Goal: Task Accomplishment & Management: Complete application form

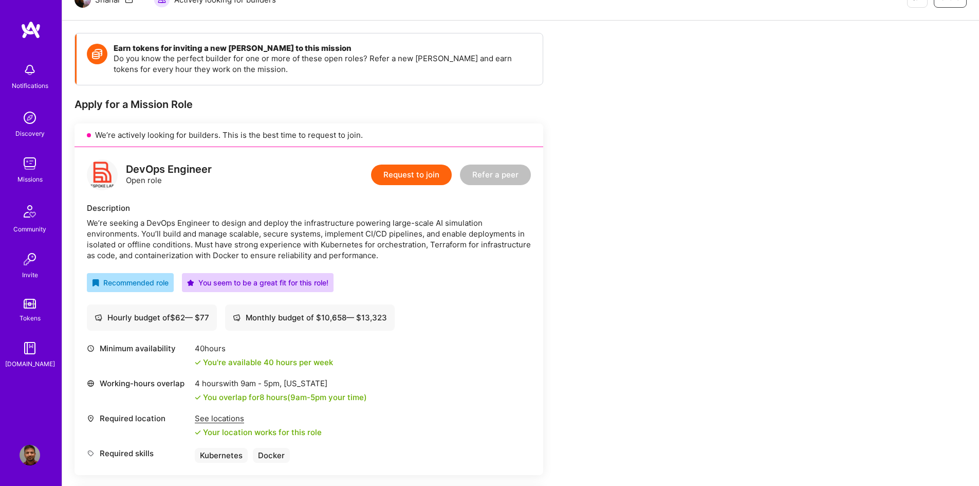
scroll to position [206, 0]
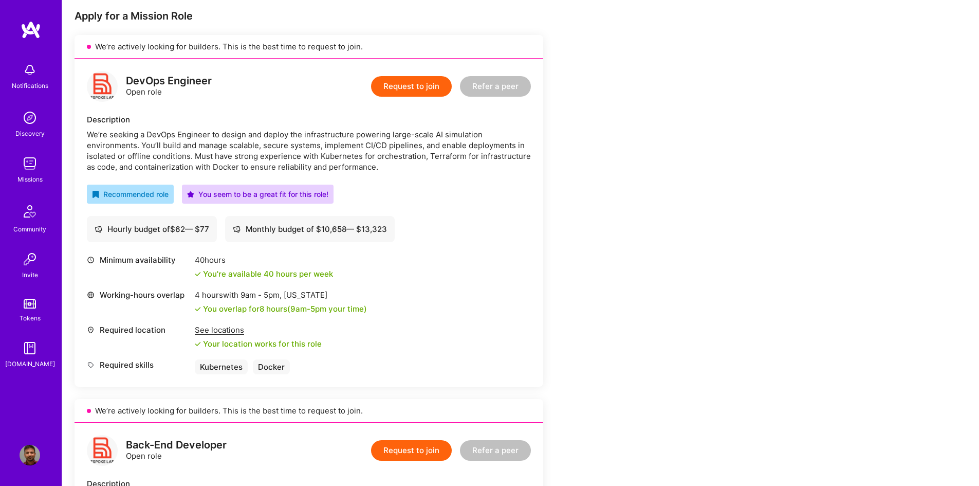
click at [421, 84] on button "Request to join" at bounding box center [411, 86] width 81 height 21
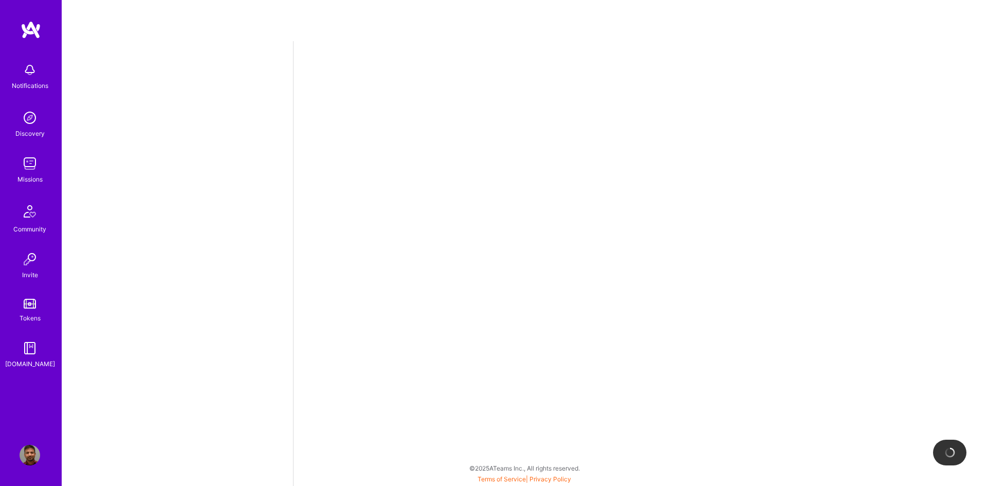
select select "CA"
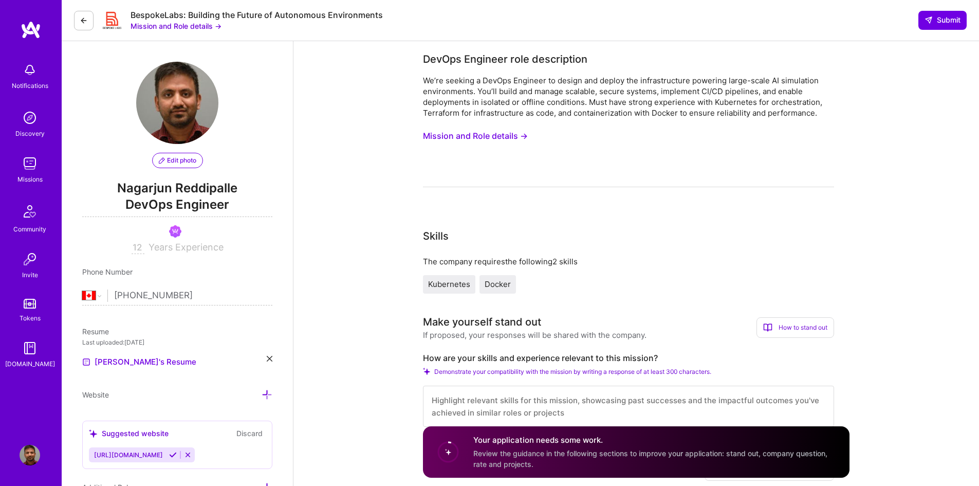
scroll to position [257, 0]
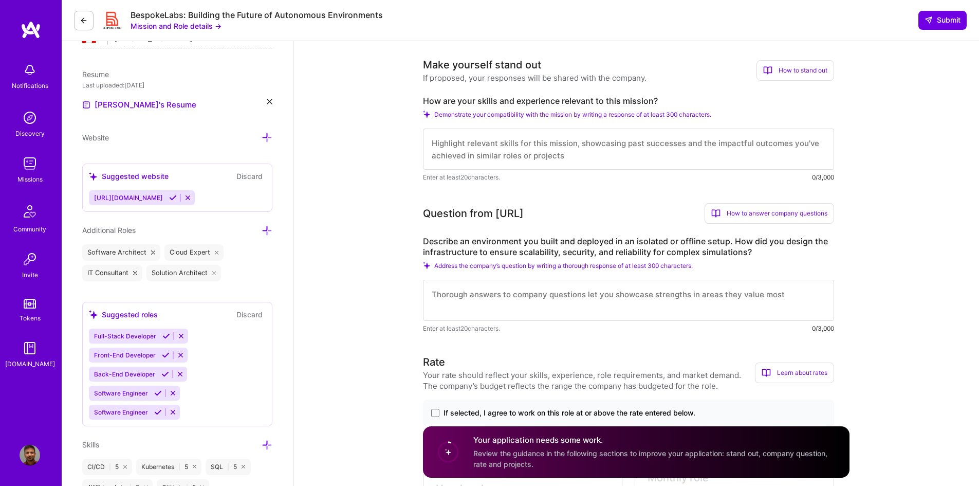
click at [622, 149] on textarea at bounding box center [628, 149] width 411 height 41
paste textarea "Loremips Dolorsitame Consectetu Adipiscing 🚀 Elits Doeiusmod & Temporincidid Ut…"
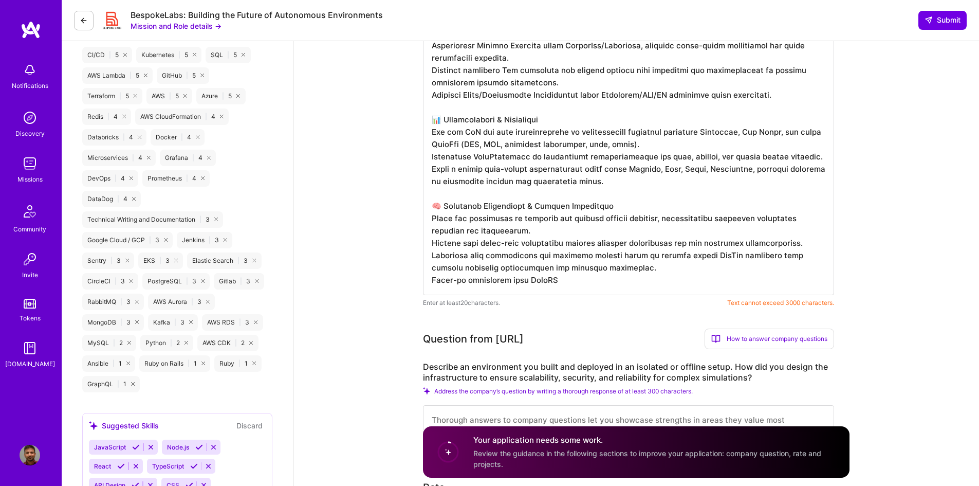
scroll to position [674, 0]
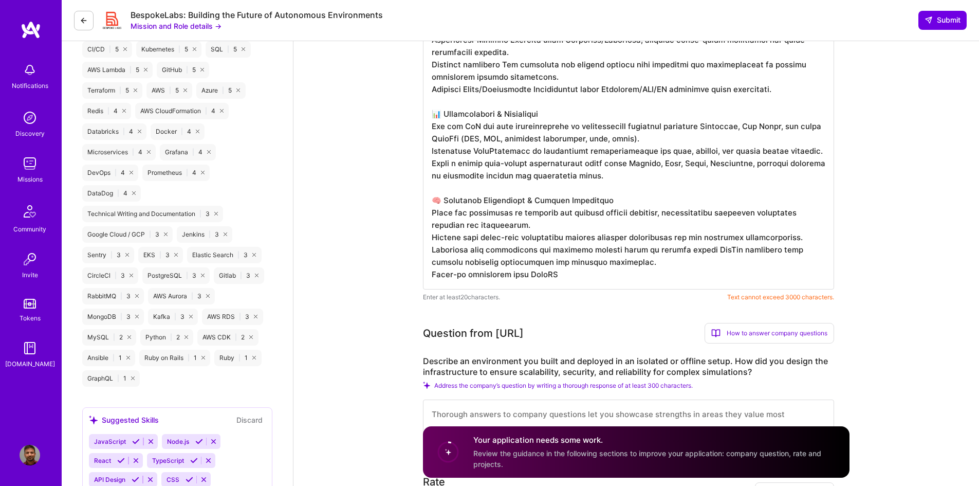
drag, startPoint x: 564, startPoint y: 273, endPoint x: 412, endPoint y: 273, distance: 152.1
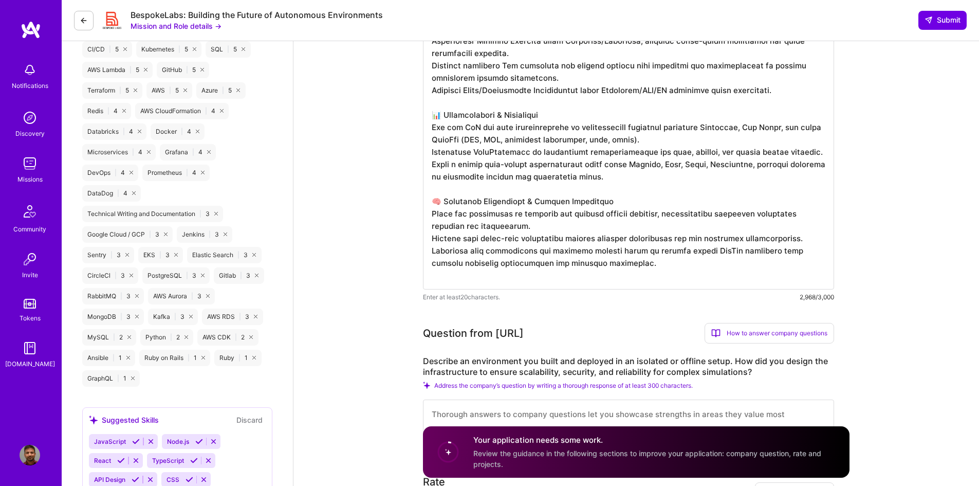
paste textarea "Hands-on experience with ArgoCD"
type textarea "Loremips Dolorsitame Consectetu Adipiscing 🚀 Elits Doeiusmod & Temporincidid Ut…"
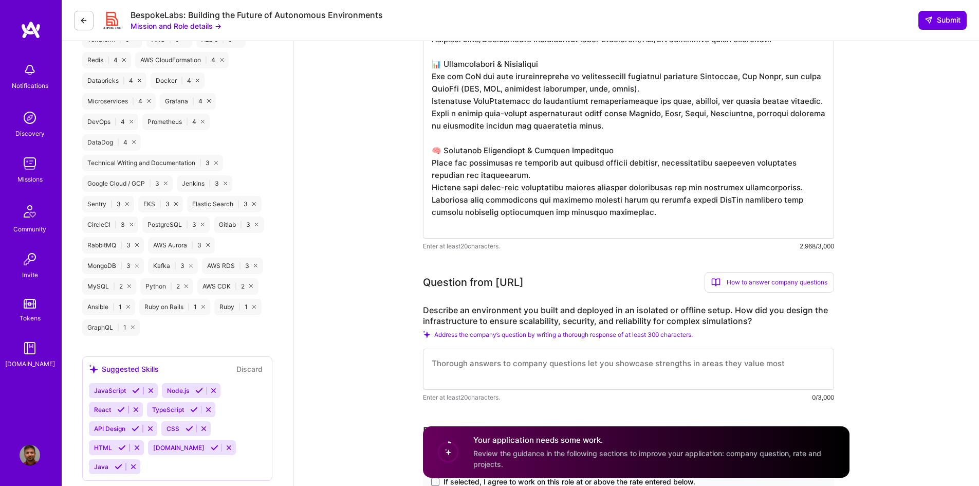
scroll to position [829, 0]
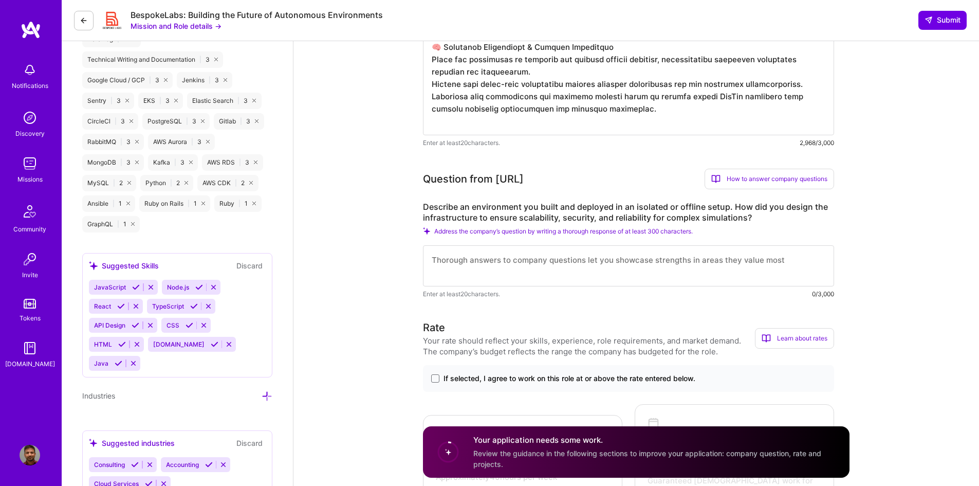
click at [715, 266] on textarea at bounding box center [628, 265] width 411 height 41
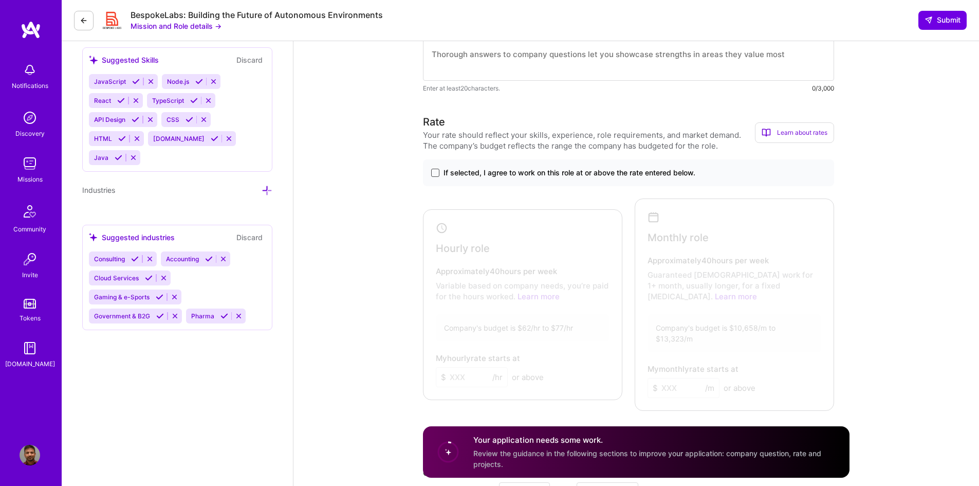
click at [434, 173] on span at bounding box center [435, 173] width 8 height 8
click at [0, 0] on input "If selected, I agree to work on this role at or above the rate entered below." at bounding box center [0, 0] width 0 height 0
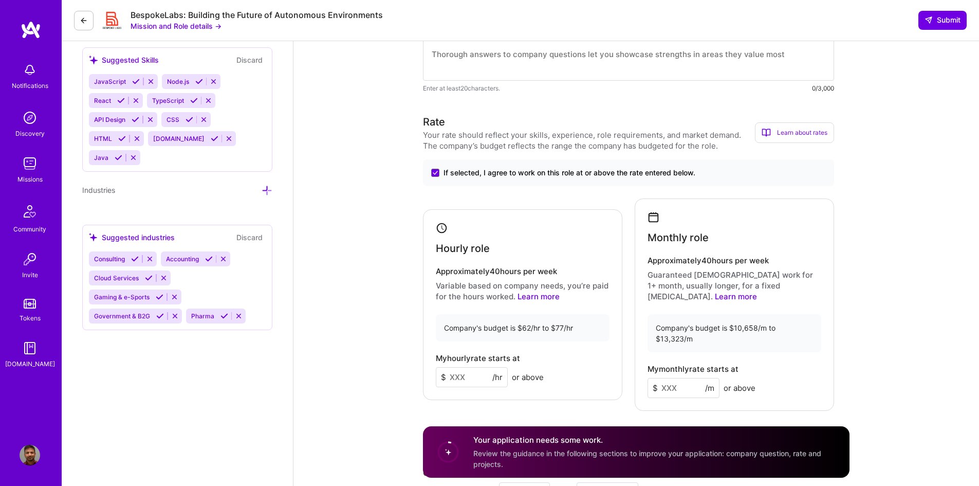
click at [474, 367] on input at bounding box center [472, 377] width 72 height 20
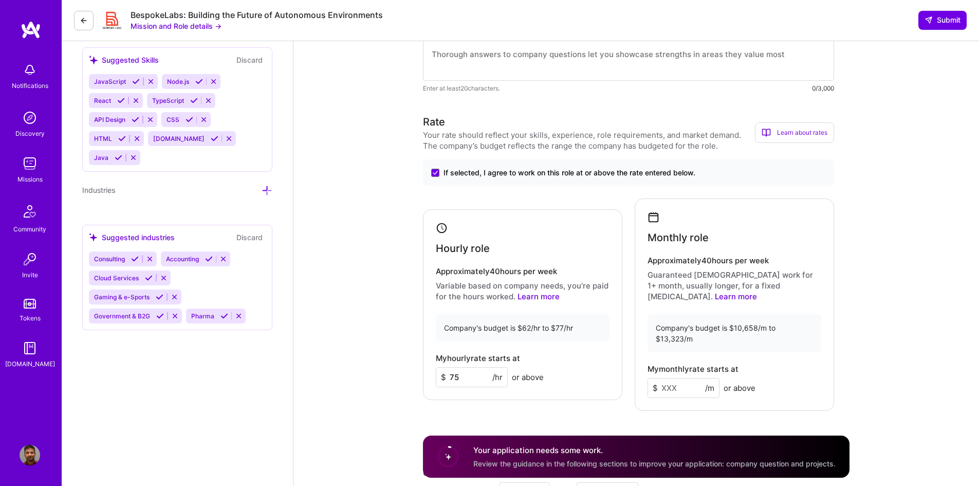
type input "75"
click at [680, 378] on input at bounding box center [684, 388] width 72 height 20
type input "11000"
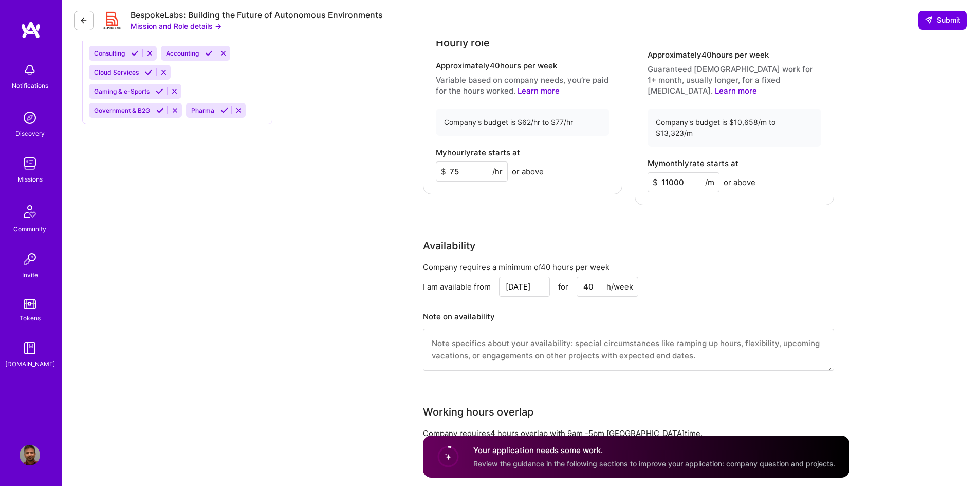
scroll to position [1343, 0]
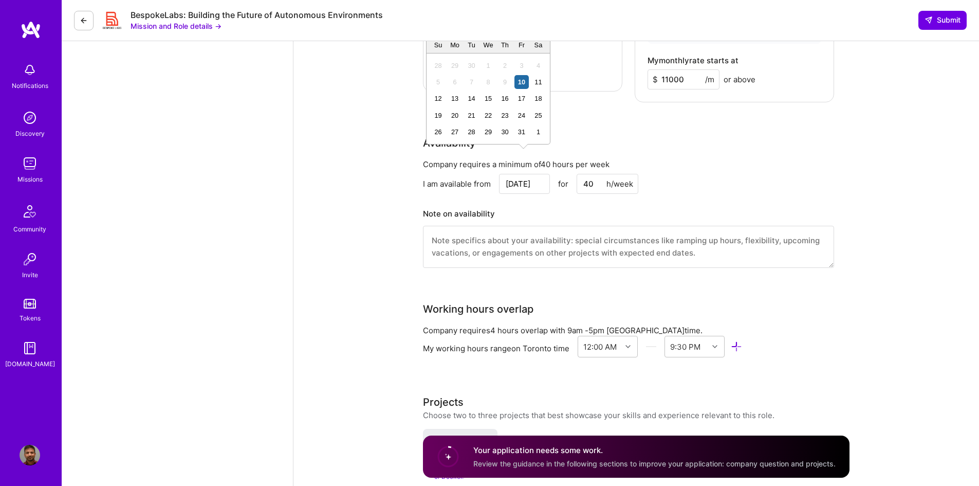
click at [538, 174] on input "[DATE]" at bounding box center [524, 184] width 51 height 20
click at [453, 111] on div "20" at bounding box center [455, 115] width 14 height 14
type input "[DATE]"
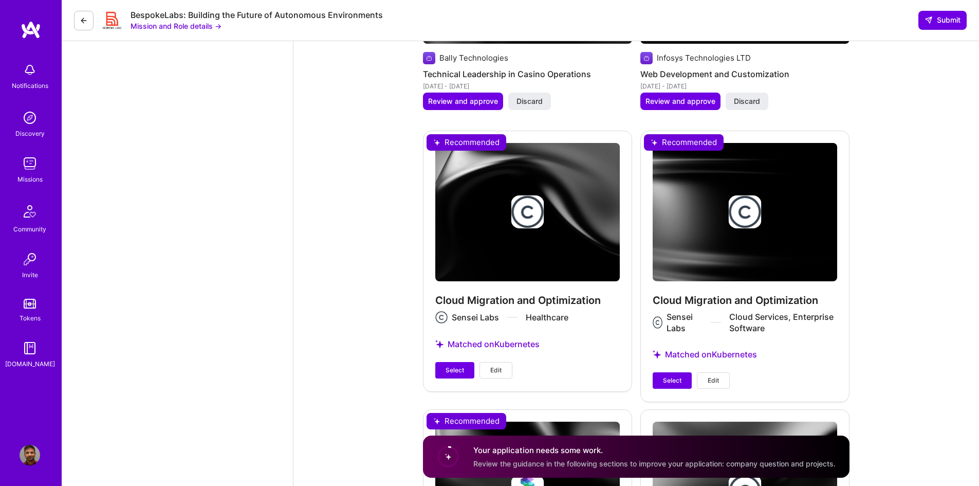
scroll to position [2062, 0]
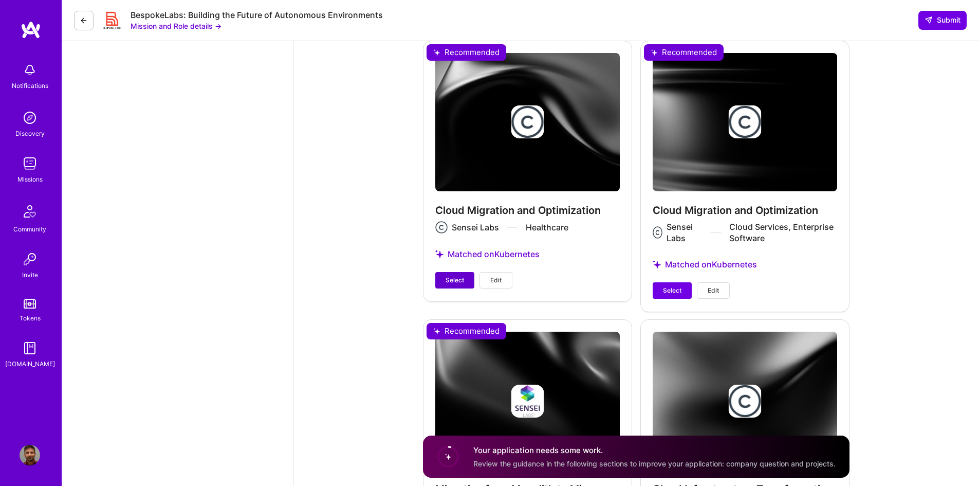
click at [455, 276] on span "Select" at bounding box center [455, 280] width 19 height 9
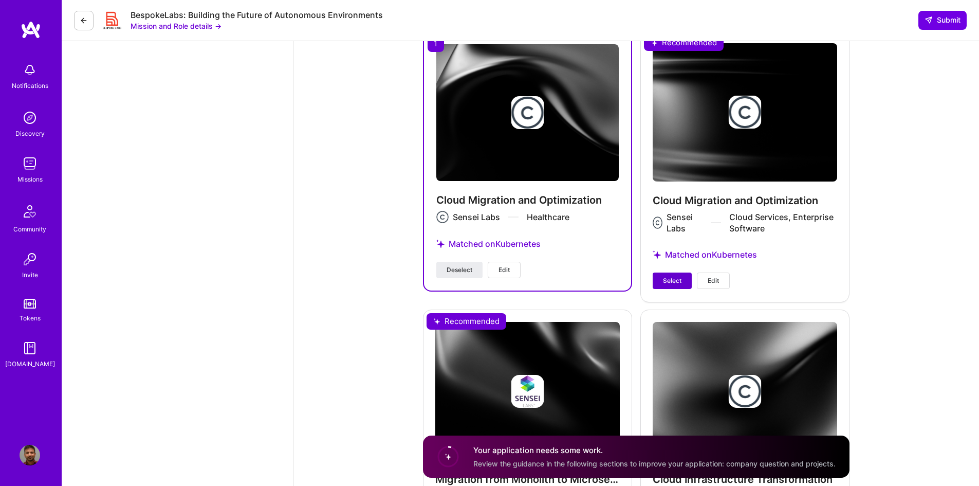
click at [675, 276] on span "Select" at bounding box center [672, 280] width 19 height 9
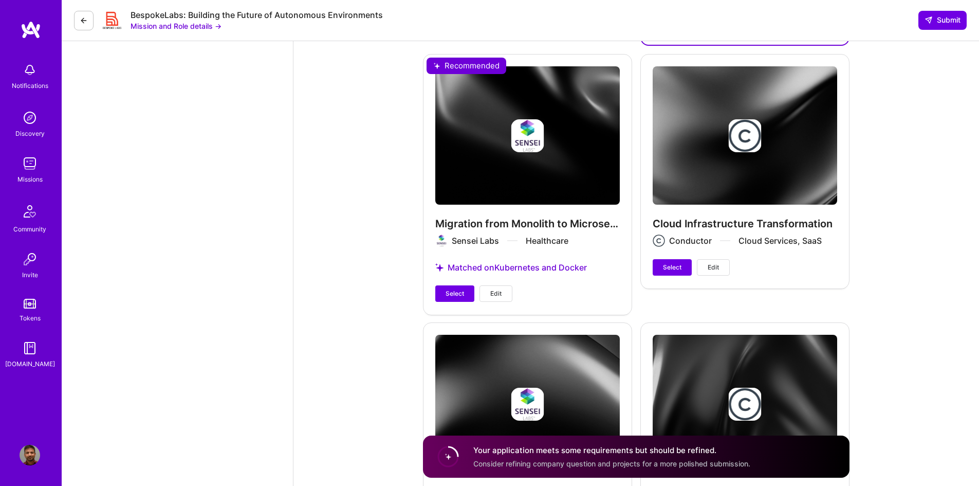
scroll to position [2319, 0]
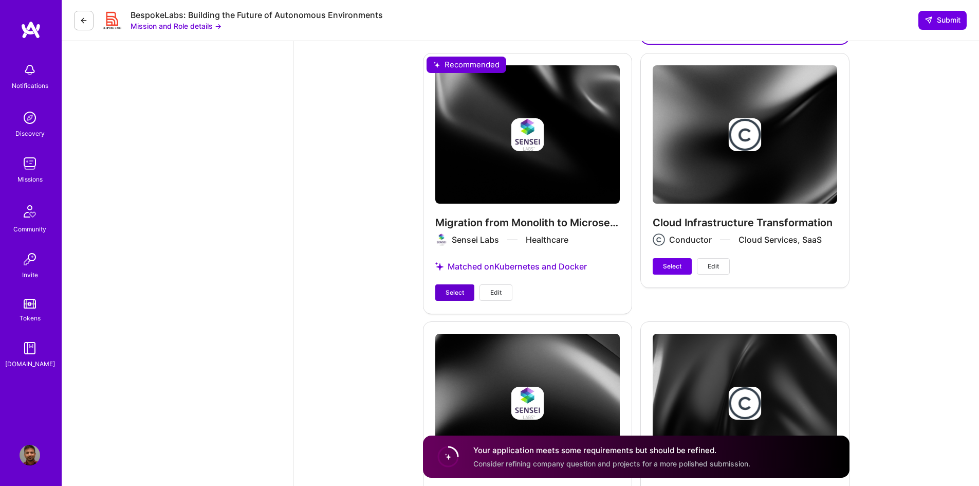
click at [448, 288] on span "Select" at bounding box center [455, 292] width 19 height 9
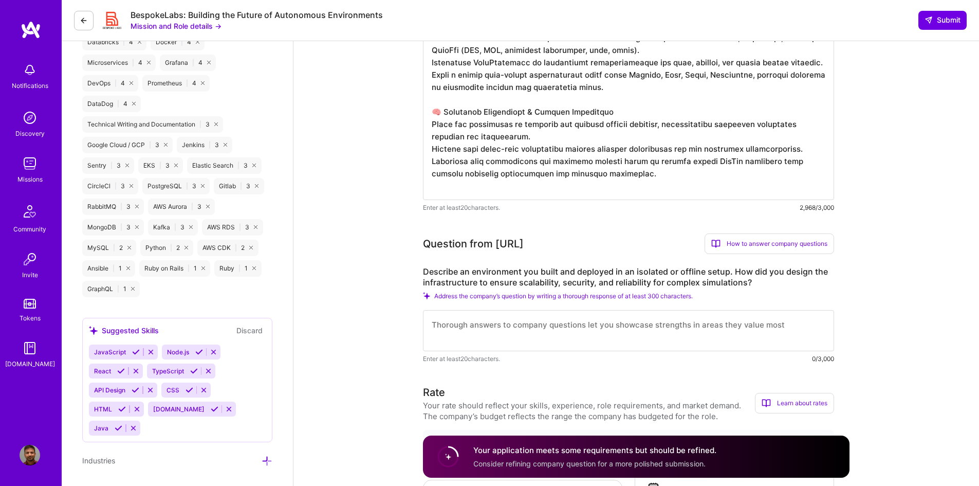
scroll to position [829, 0]
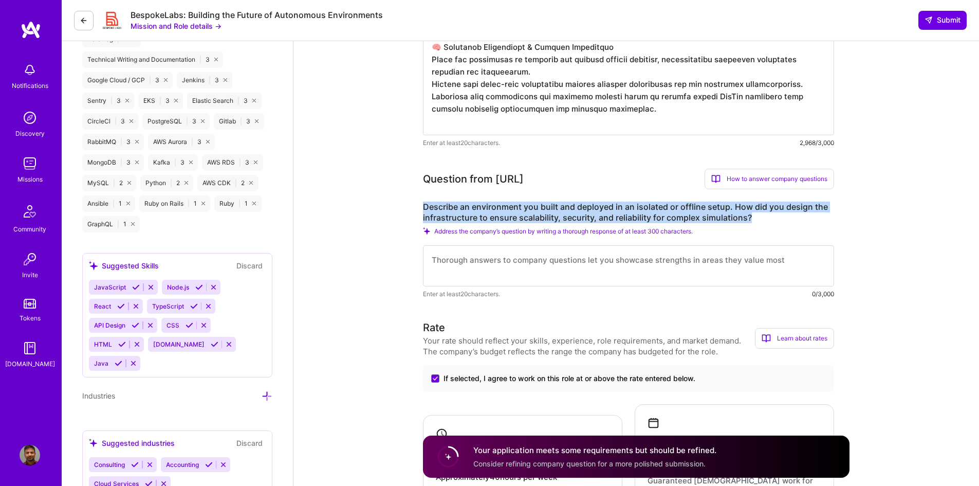
drag, startPoint x: 751, startPoint y: 219, endPoint x: 415, endPoint y: 212, distance: 335.7
copy label "Describe an environment you built and deployed in an isolated or offline setup.…"
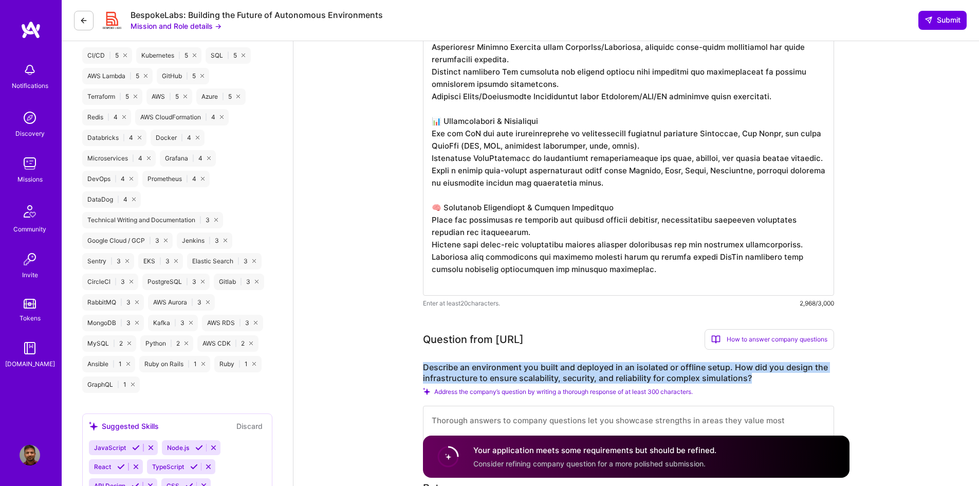
scroll to position [822, 0]
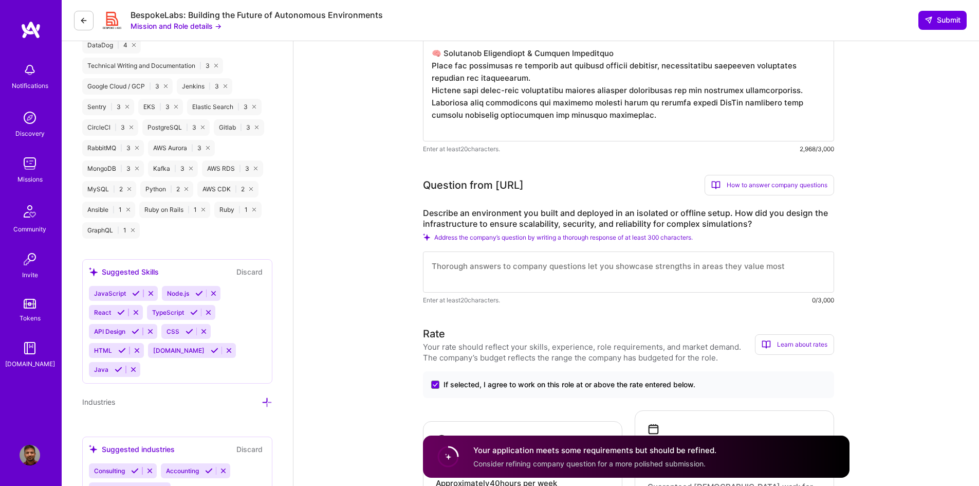
click at [696, 267] on textarea at bounding box center [628, 271] width 411 height 41
click at [821, 187] on div "How to answer company questions" at bounding box center [770, 185] width 130 height 21
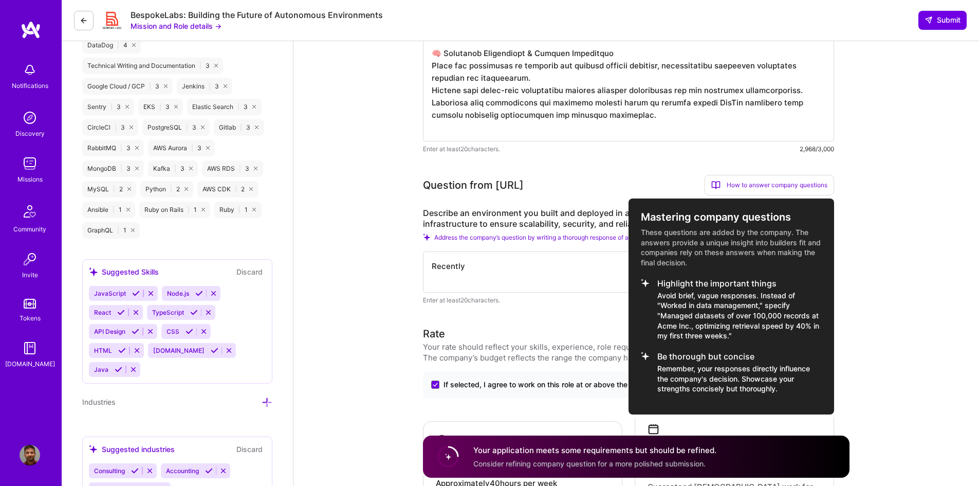
click at [861, 263] on div at bounding box center [489, 243] width 979 height 486
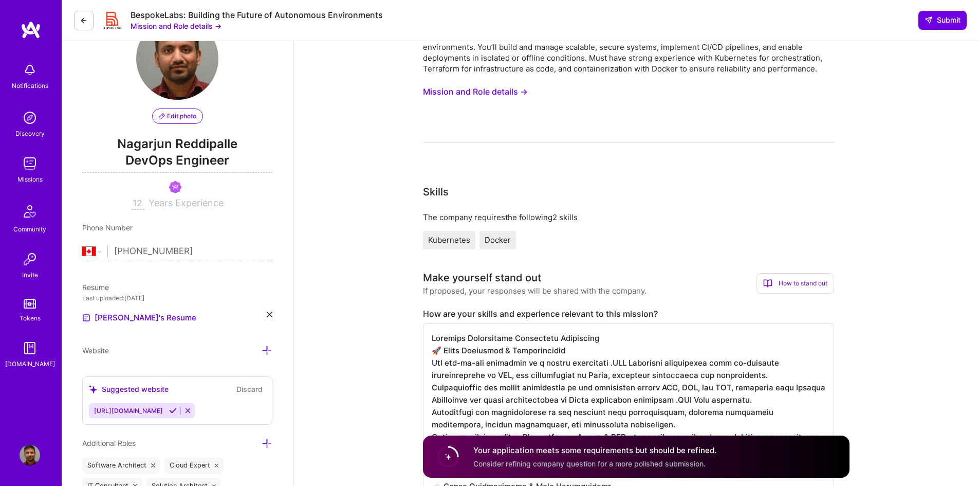
scroll to position [0, 0]
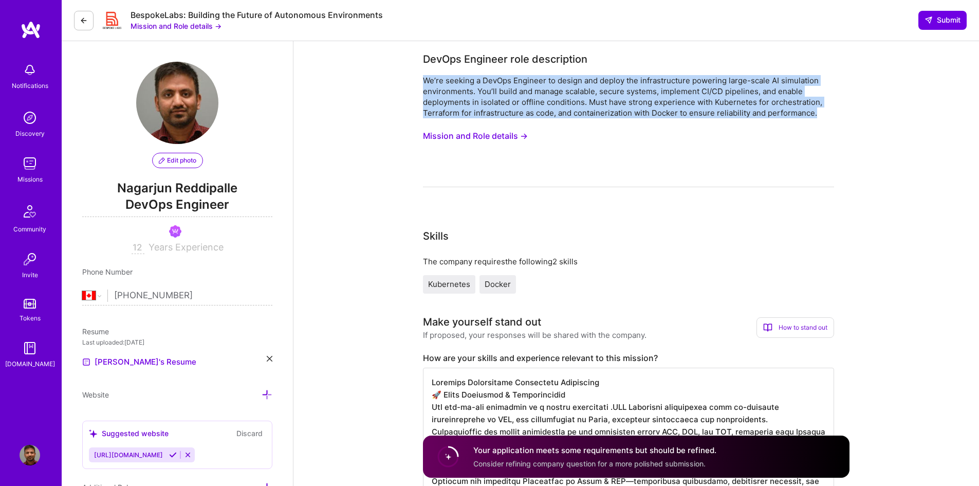
drag, startPoint x: 426, startPoint y: 80, endPoint x: 827, endPoint y: 112, distance: 402.2
click at [827, 112] on div "We’re seeking a DevOps Engineer to design and deploy the infrastructure powerin…" at bounding box center [628, 96] width 411 height 43
copy div "We’re seeking a DevOps Engineer to design and deploy the infrastructure powerin…"
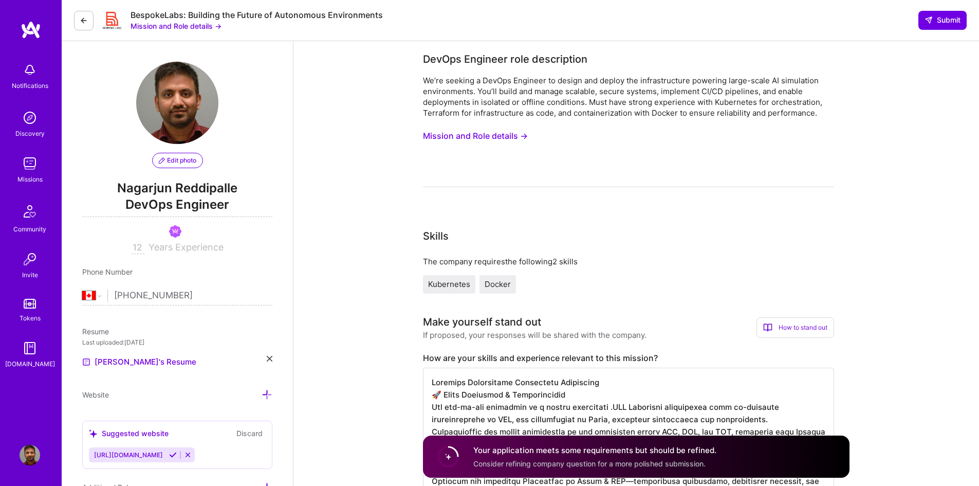
click at [664, 186] on div "We’re seeking a DevOps Engineer to design and deploy the infrastructure powerin…" at bounding box center [628, 131] width 411 height 112
drag, startPoint x: 187, startPoint y: 27, endPoint x: 174, endPoint y: 29, distance: 13.0
click at [174, 29] on button "Mission and Role details →" at bounding box center [176, 26] width 91 height 11
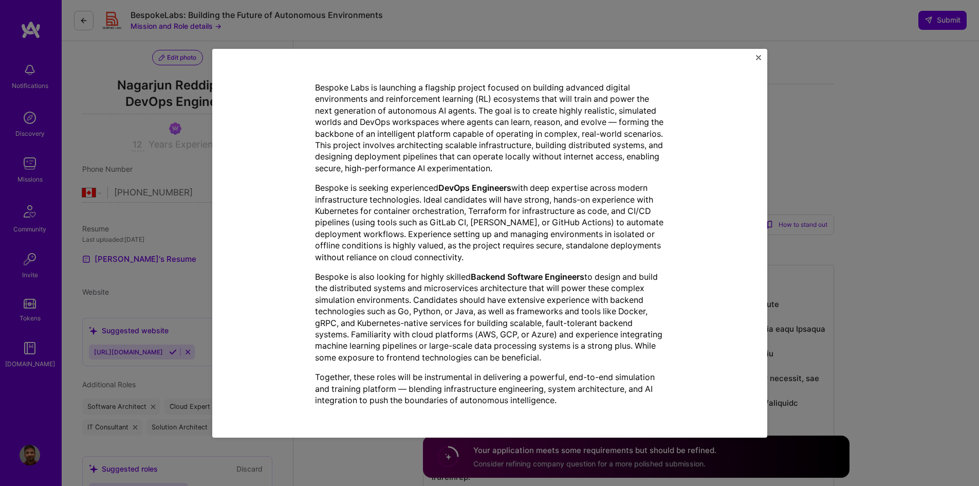
scroll to position [178, 0]
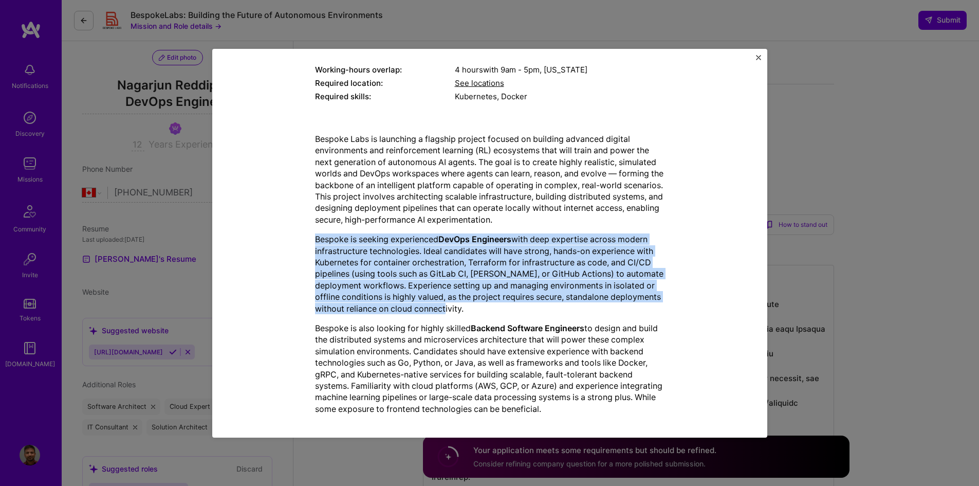
drag, startPoint x: 309, startPoint y: 237, endPoint x: 470, endPoint y: 306, distance: 175.7
click at [470, 306] on div "Mission Description and Role Details DevOps Engineer role description We’re see…" at bounding box center [490, 180] width 508 height 572
copy p "Bespoke is seeking experienced DevOps Engineers with deep expertise across mode…"
click at [759, 55] on img "Close" at bounding box center [758, 57] width 5 height 5
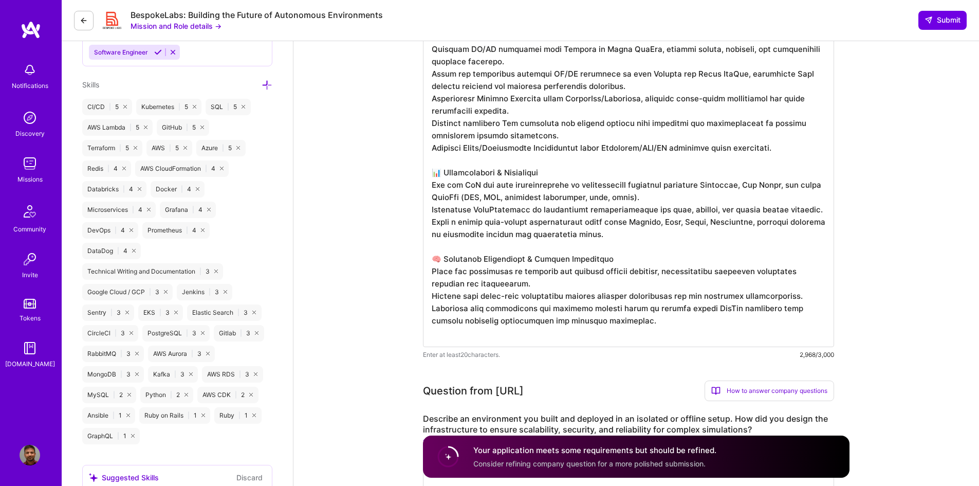
scroll to position [874, 0]
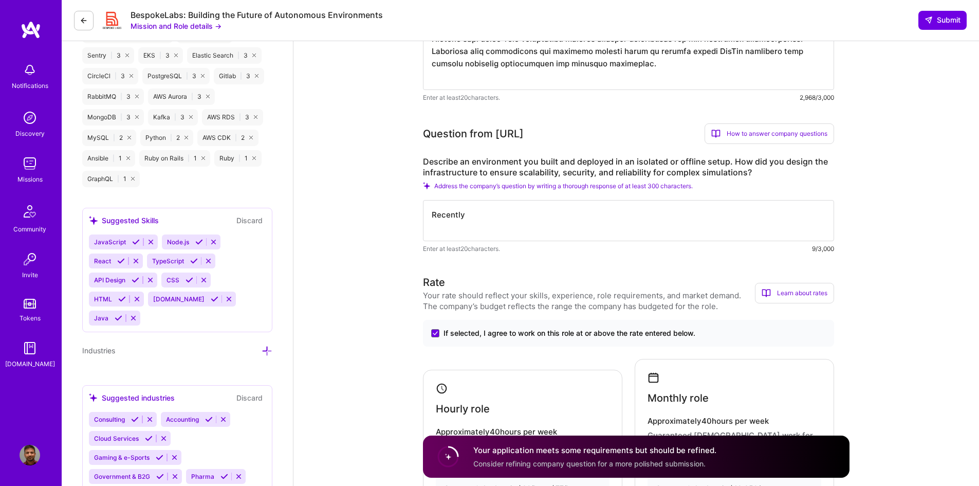
click at [736, 212] on textarea "Recently" at bounding box center [628, 220] width 411 height 41
drag, startPoint x: 472, startPoint y: 213, endPoint x: 416, endPoint y: 213, distance: 56.0
paste textarea "I’ve recently built an isolated/offline Kubernetes platform on a private cloud …"
type textarea "I’ve recently built an isolated/offline Kubernetes platform on a private cloud …"
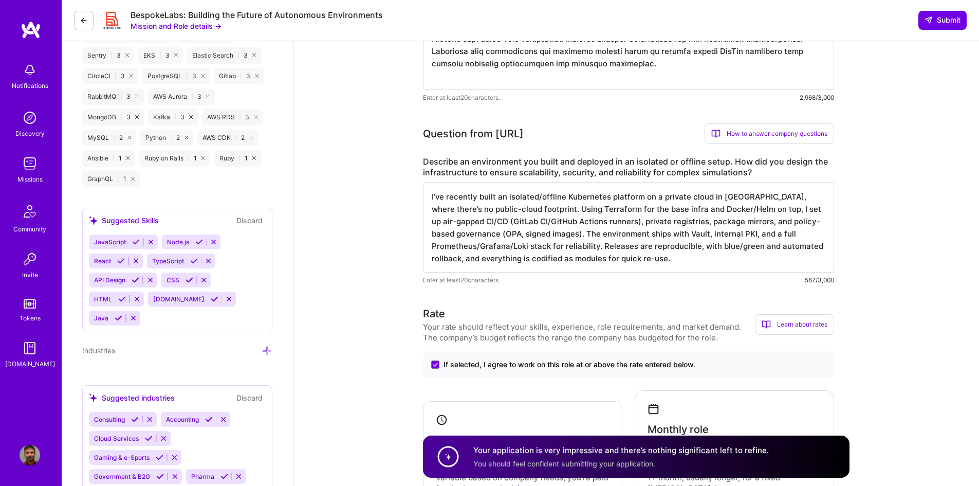
click at [723, 256] on textarea "I’ve recently built an isolated/offline Kubernetes platform on a private cloud …" at bounding box center [628, 227] width 411 height 90
drag, startPoint x: 685, startPoint y: 258, endPoint x: 355, endPoint y: 196, distance: 335.7
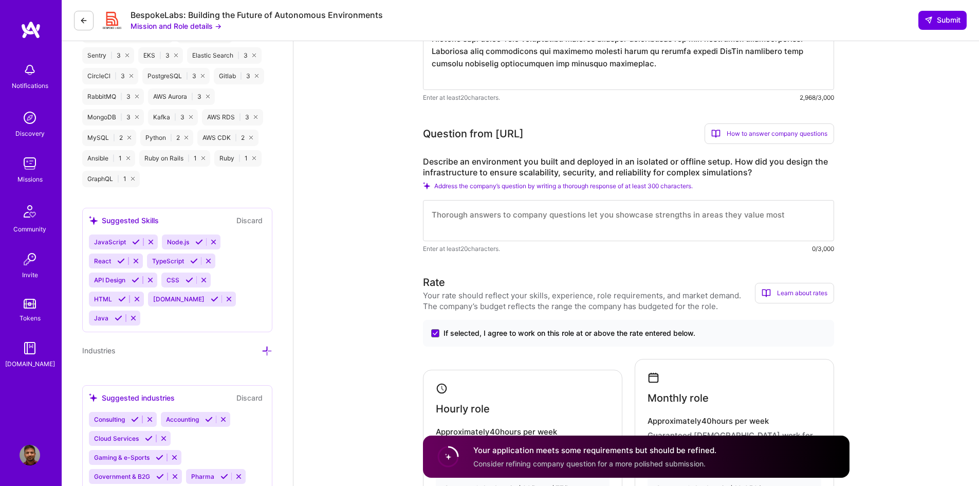
click at [735, 216] on textarea at bounding box center [628, 220] width 411 height 41
paste textarea "I’ve recently built an isolated/offline Kubernetes platform on a private cloud …"
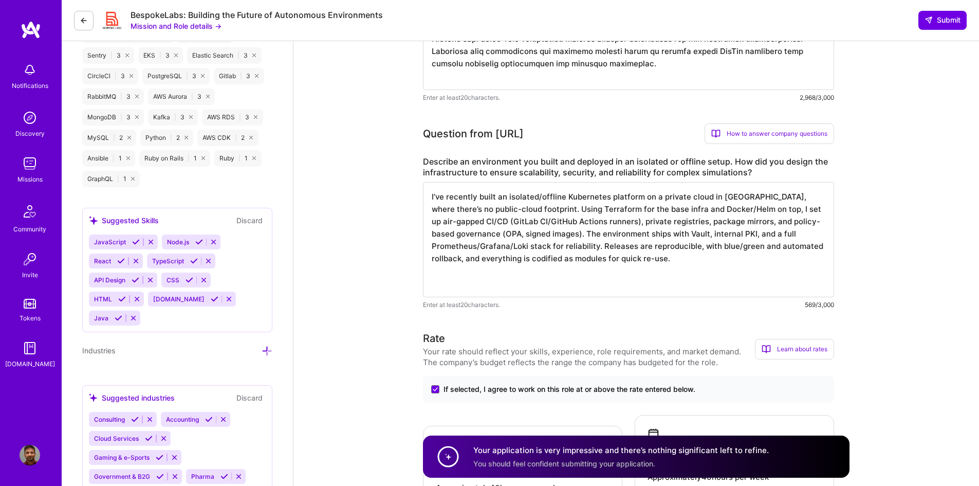
paste textarea "Built an offline Kubernetes platform on a private cloud in the [GEOGRAPHIC_DATA…"
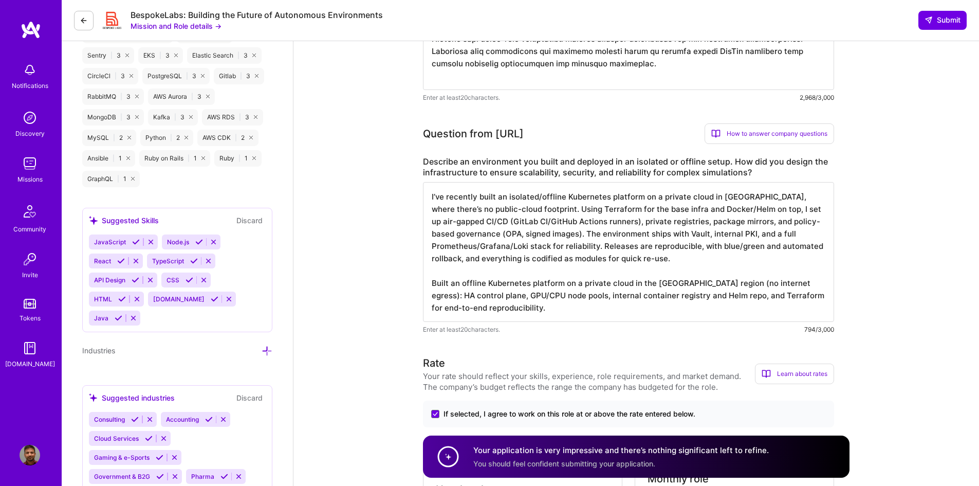
drag, startPoint x: 673, startPoint y: 258, endPoint x: 501, endPoint y: 229, distance: 174.7
click at [501, 229] on textarea "I’ve recently built an isolated/offline Kubernetes platform on a private cloud …" at bounding box center [628, 252] width 411 height 140
drag, startPoint x: 432, startPoint y: 194, endPoint x: 700, endPoint y: 256, distance: 275.5
click at [700, 256] on textarea "I’ve recently built an isolated/offline Kubernetes platform on a private cloud …" at bounding box center [628, 252] width 411 height 140
paste textarea "Deployed our application in the [GEOGRAPHIC_DATA] region on a private, air-gapp…"
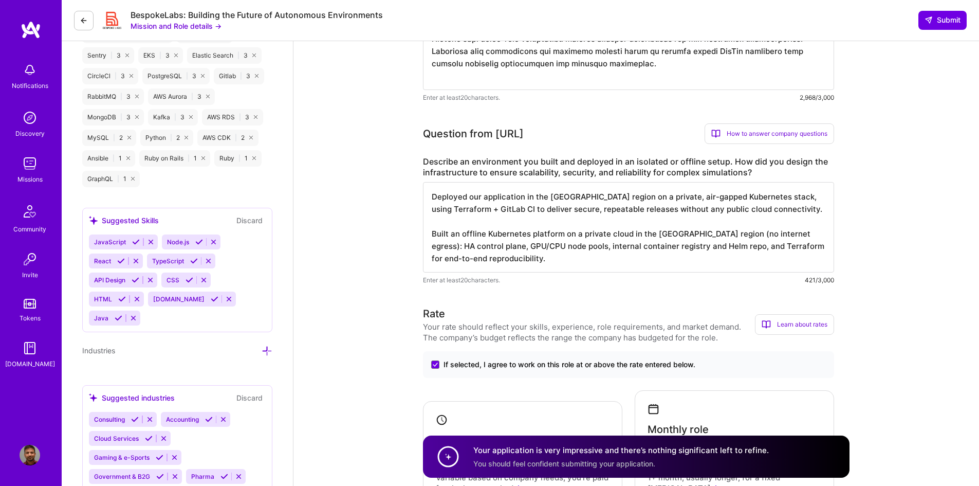
drag, startPoint x: 432, startPoint y: 233, endPoint x: 512, endPoint y: 258, distance: 84.4
click at [512, 258] on textarea "Deployed our application in the [GEOGRAPHIC_DATA] region on a private, air-gapp…" at bounding box center [628, 227] width 411 height 90
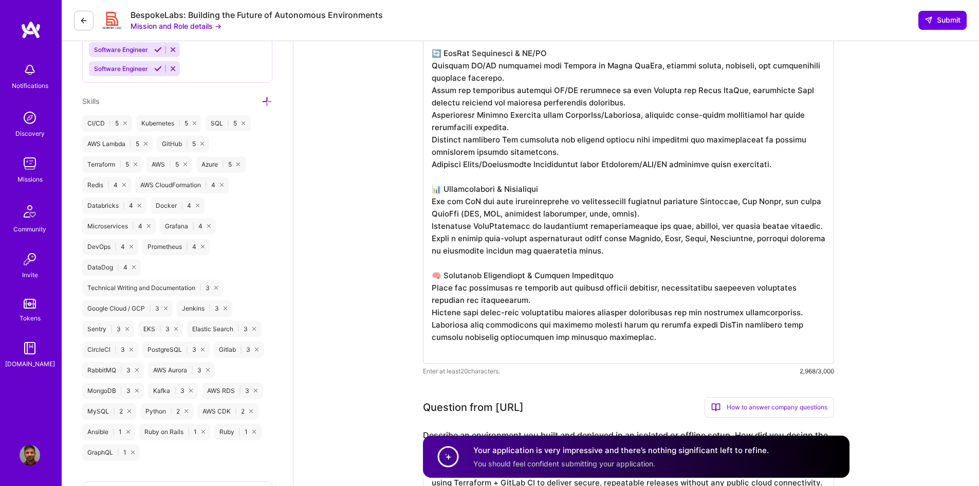
scroll to position [857, 0]
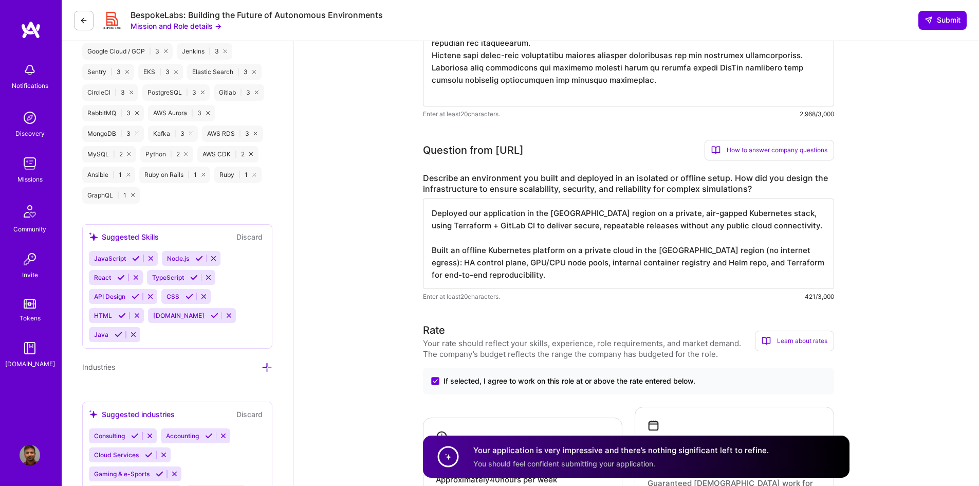
click at [537, 272] on textarea "Deployed our application in the [GEOGRAPHIC_DATA] region on a private, air-gapp…" at bounding box center [628, 243] width 411 height 90
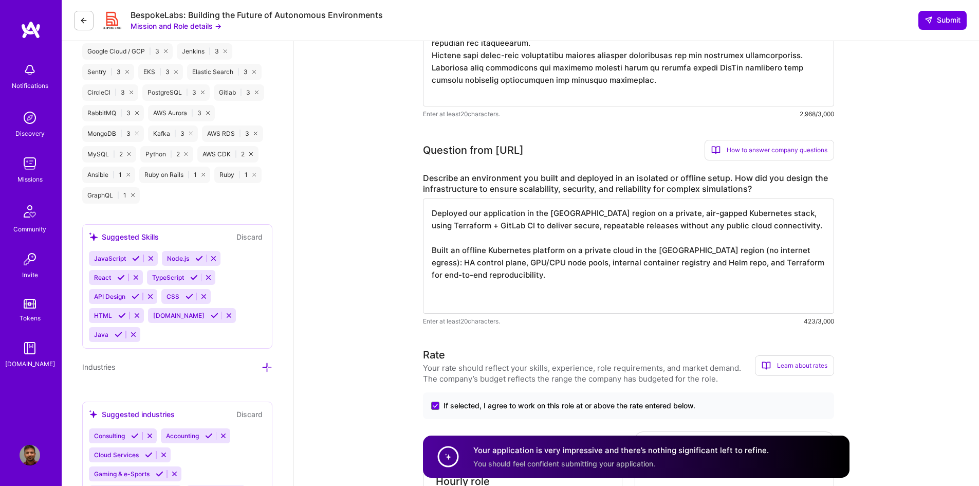
click at [588, 282] on textarea "Deployed our application in the [GEOGRAPHIC_DATA] region on a private, air-gapp…" at bounding box center [628, 255] width 411 height 115
paste textarea "Implemented air-gapped CI/CD using GitLab CI / GitHub Actions runners on-prem: …"
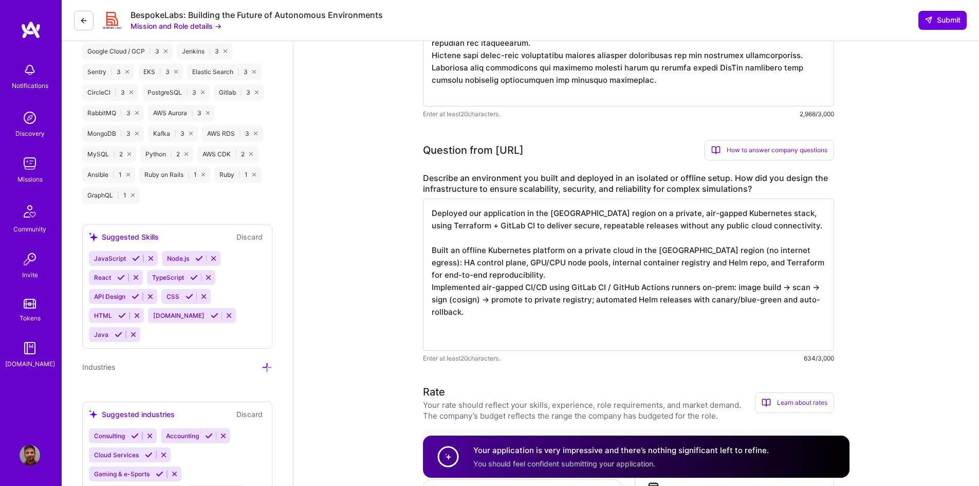
paste textarea "Created package mirrors (OS/py/npm), SBOM generation, and OPA/Gatekeeper polici…"
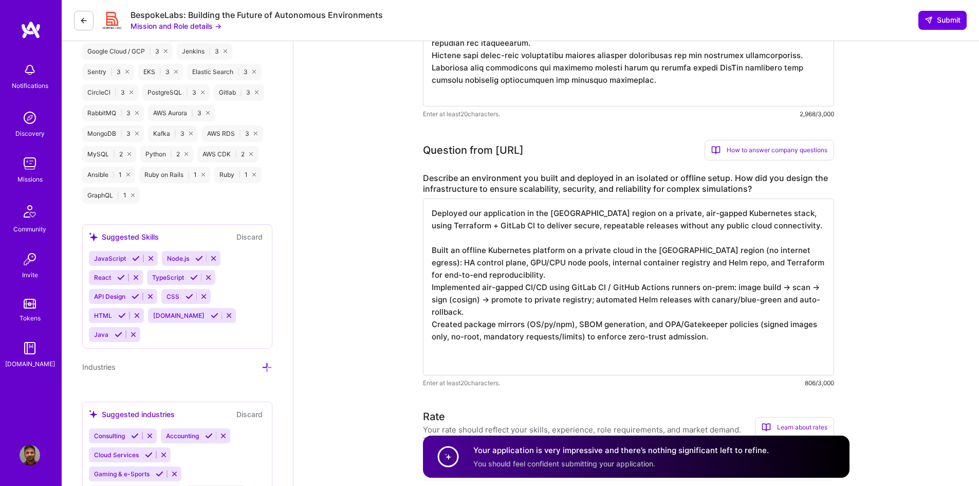
paste textarea "Stood up Vault/KMS for secrets, internal PKI for mTLS, and RBAC mapped to teams…"
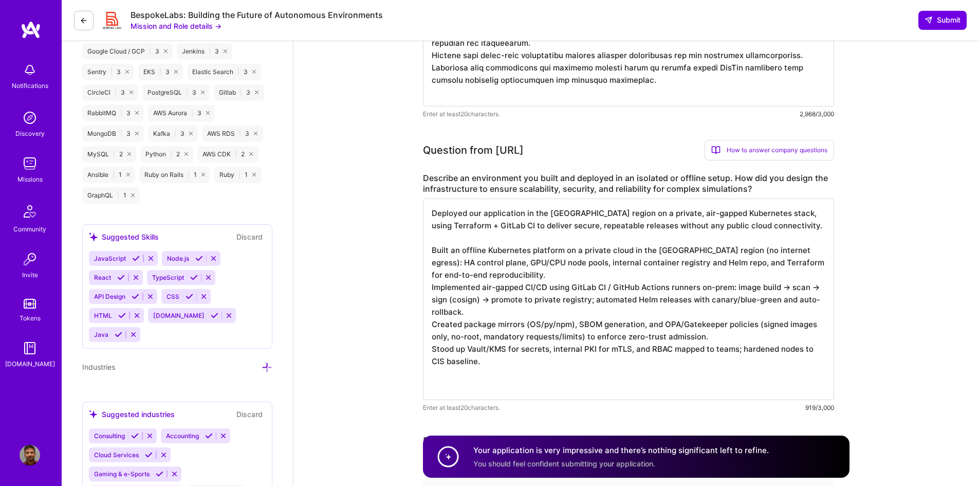
paste textarea "Delivered full observability offline: Prometheus/Alertmanager, Grafana, Loki, D…"
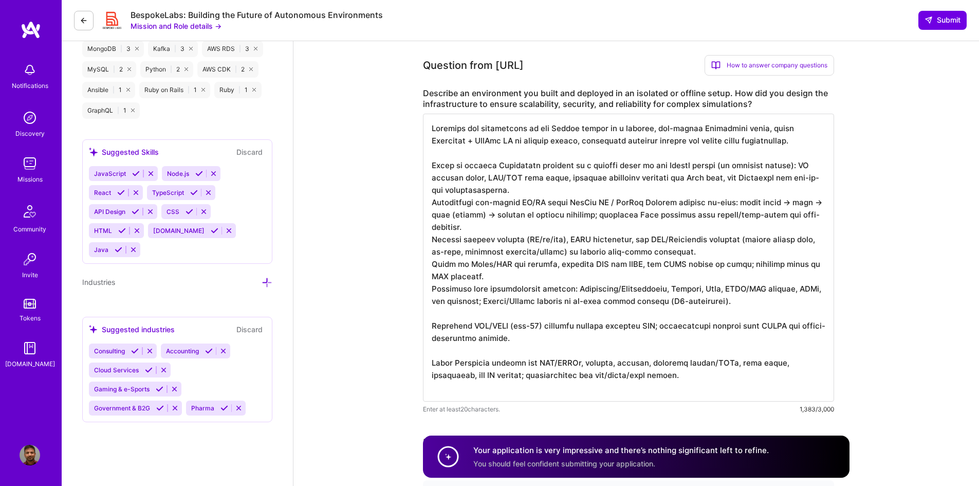
scroll to position [960, 0]
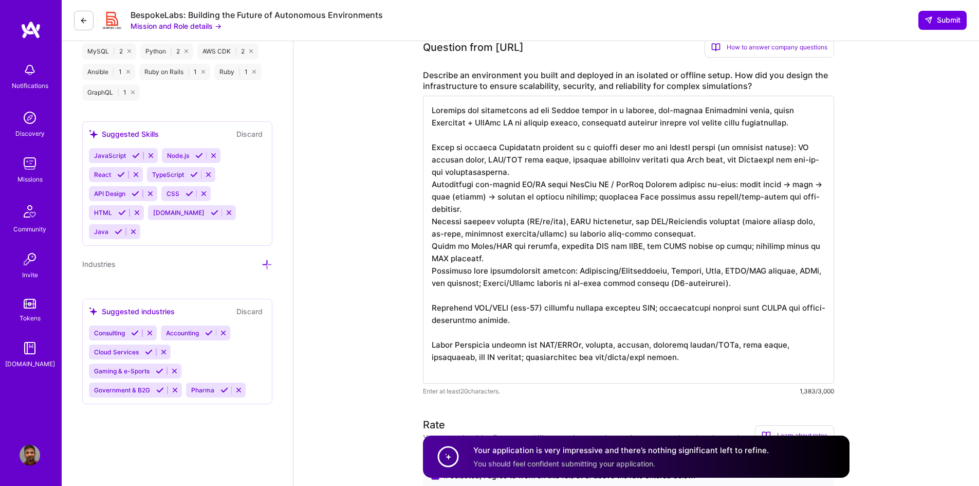
click at [748, 284] on textarea at bounding box center [628, 240] width 411 height 288
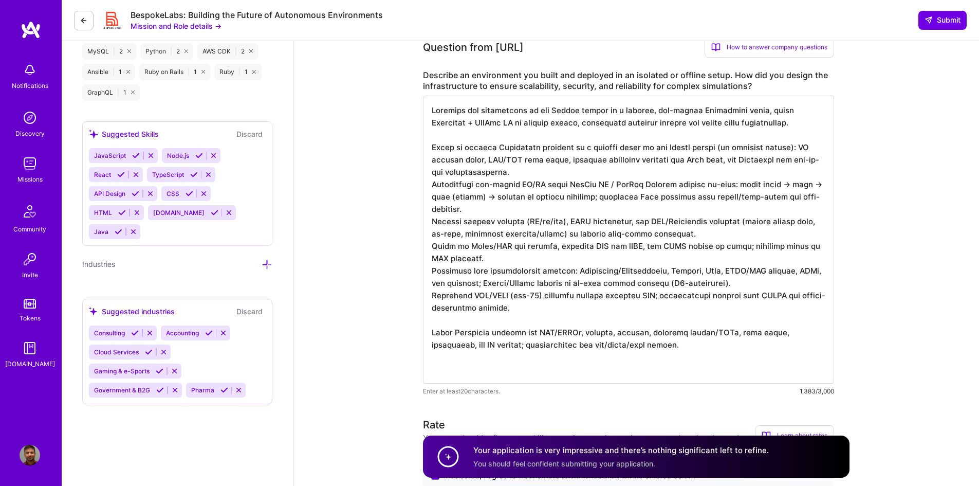
scroll to position [0, 0]
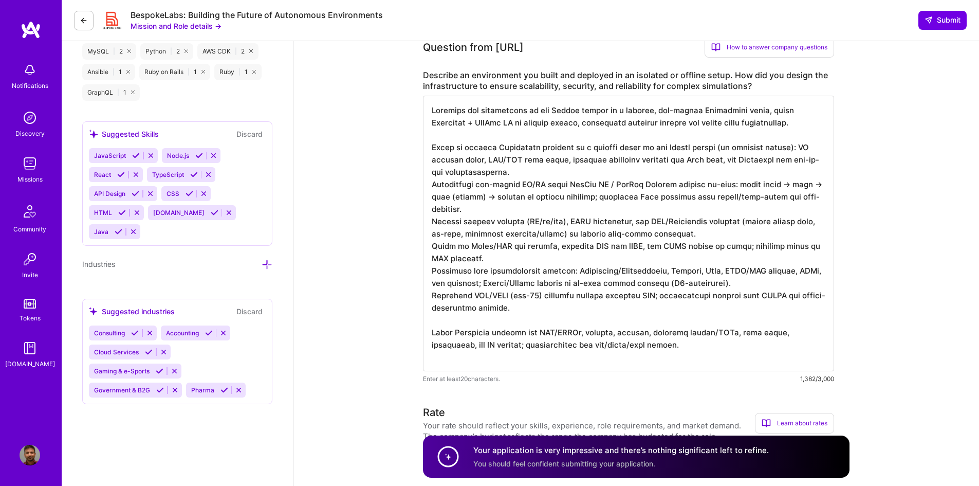
click at [593, 308] on textarea at bounding box center [628, 234] width 411 height 276
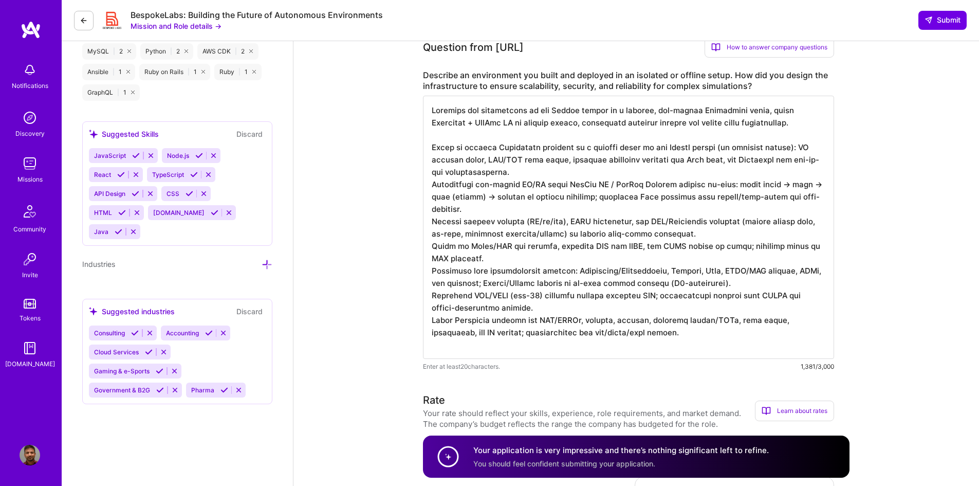
click at [513, 168] on textarea at bounding box center [628, 227] width 411 height 263
click at [710, 334] on textarea at bounding box center [628, 227] width 411 height 263
click at [654, 316] on textarea at bounding box center [628, 227] width 411 height 263
click at [650, 310] on textarea at bounding box center [628, 227] width 411 height 263
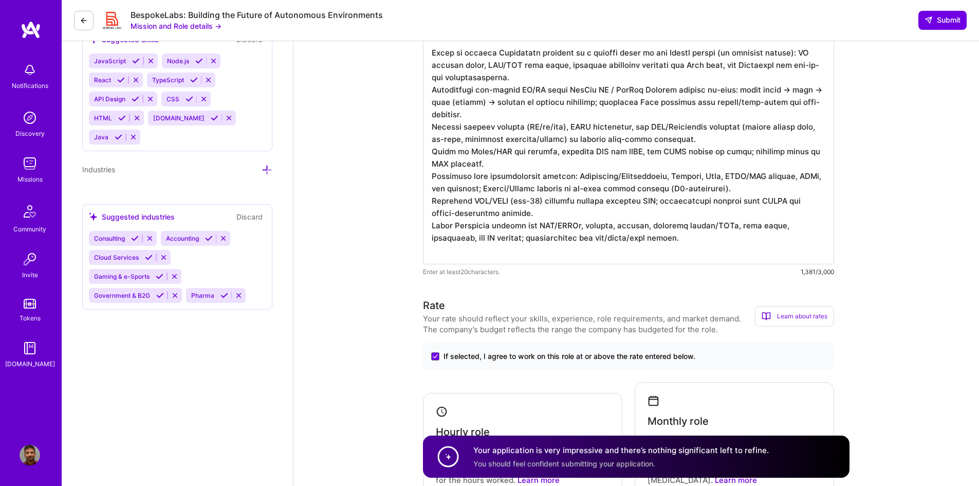
scroll to position [1063, 0]
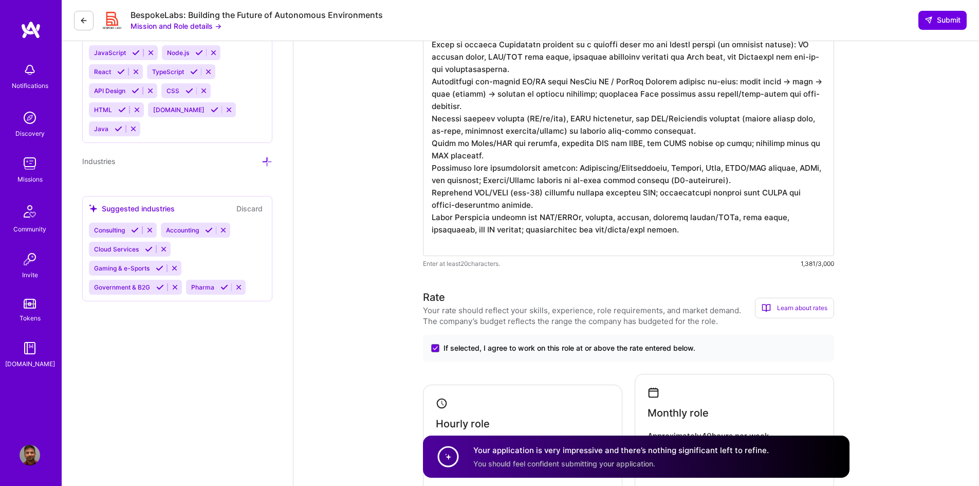
type textarea "Loremips dol sitametcons ad eli Seddoe tempor in u laboree, dol-magnaa Enimadmi…"
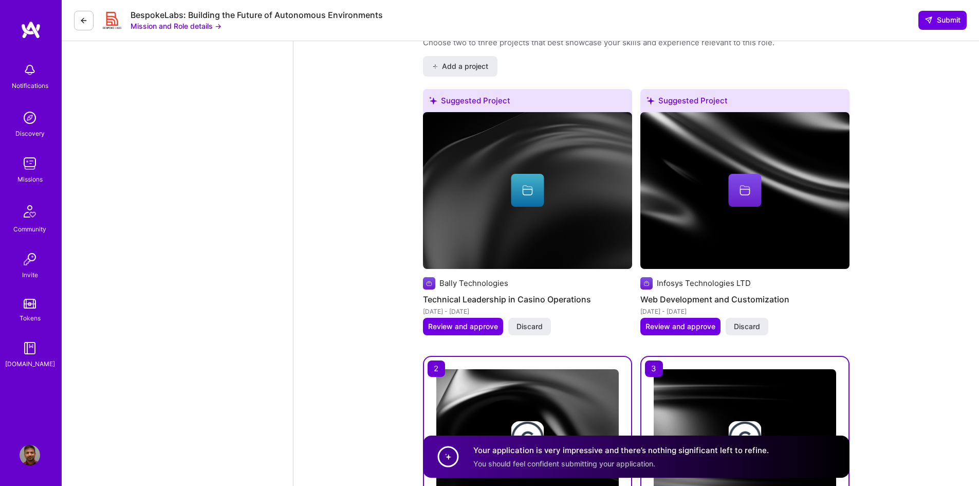
scroll to position [2040, 0]
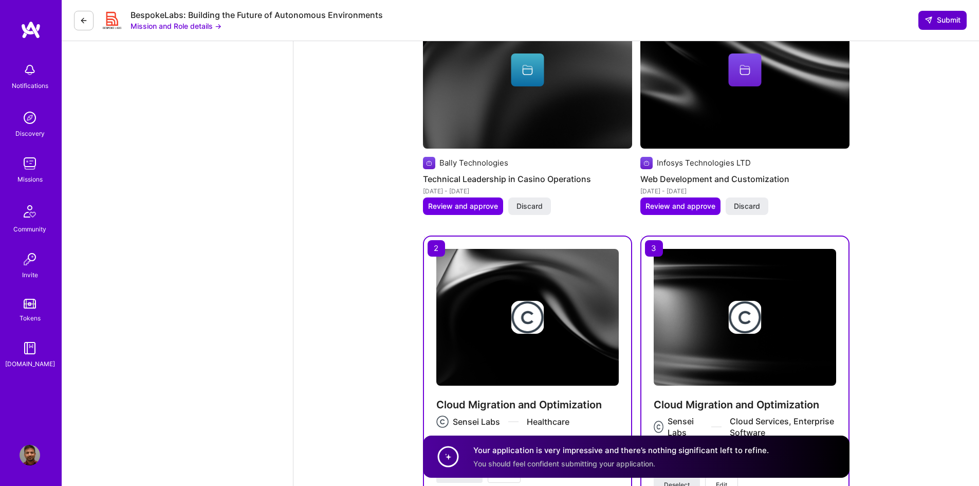
click at [955, 19] on span "Submit" at bounding box center [943, 20] width 36 height 10
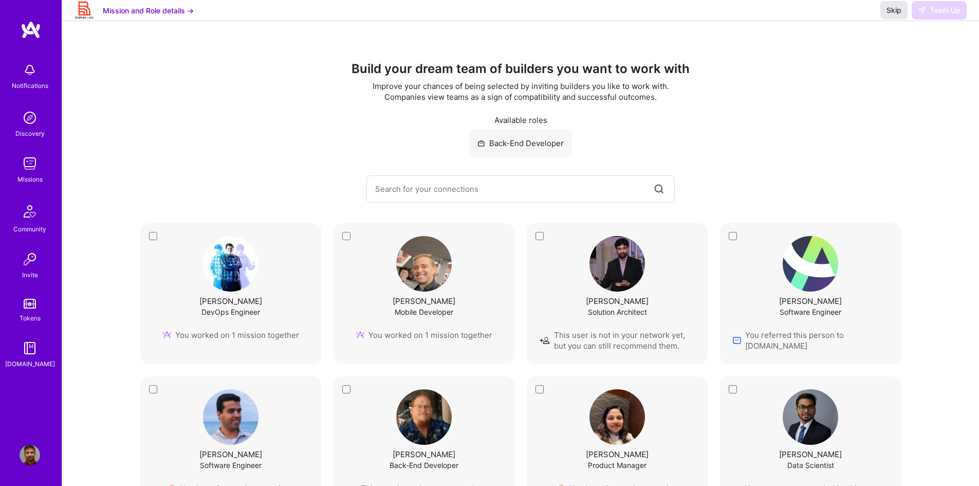
click at [894, 15] on span "Skip" at bounding box center [894, 10] width 15 height 10
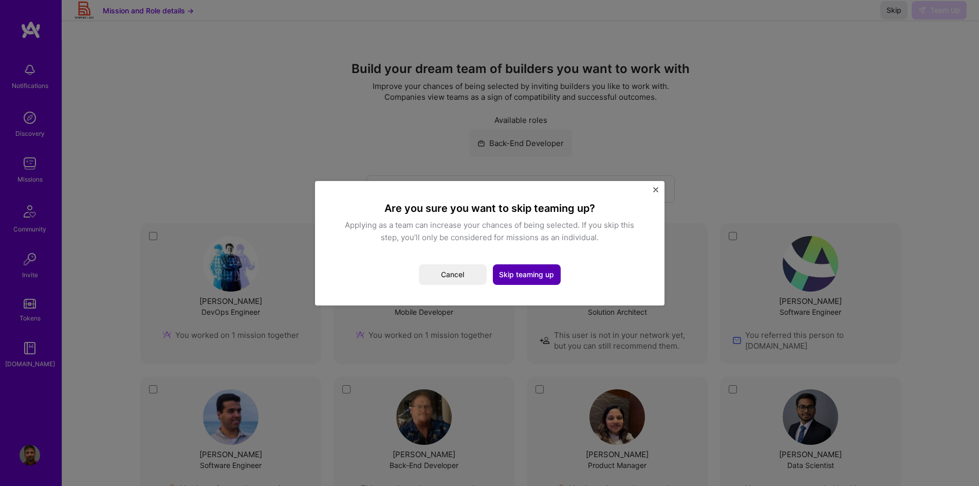
click at [527, 277] on button "Skip teaming up" at bounding box center [527, 274] width 68 height 21
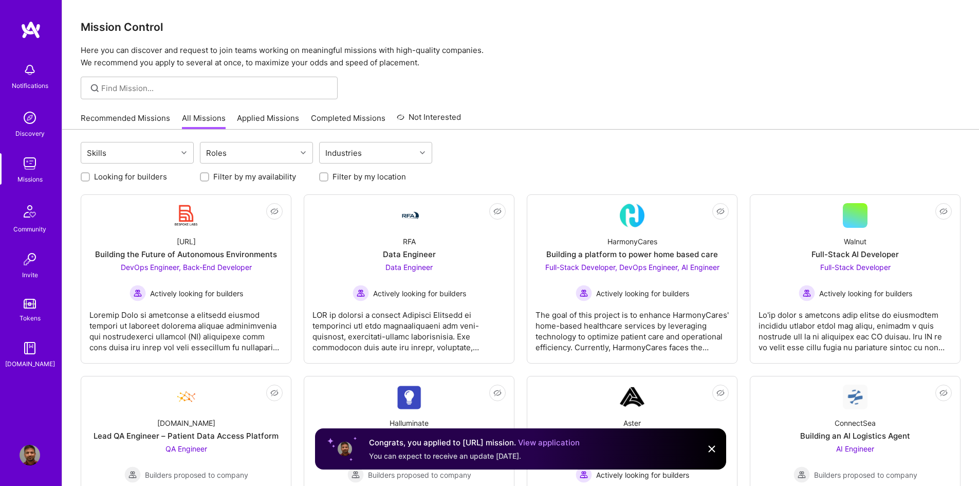
click at [265, 117] on link "Applied Missions" at bounding box center [268, 121] width 62 height 17
